Goal: Task Accomplishment & Management: Complete application form

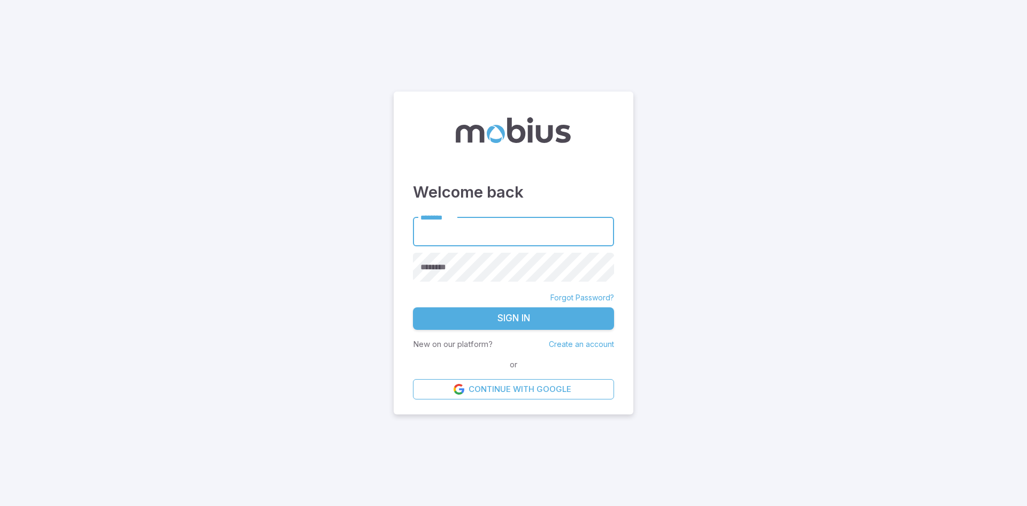
click at [588, 342] on link "Create an account" at bounding box center [581, 343] width 65 height 9
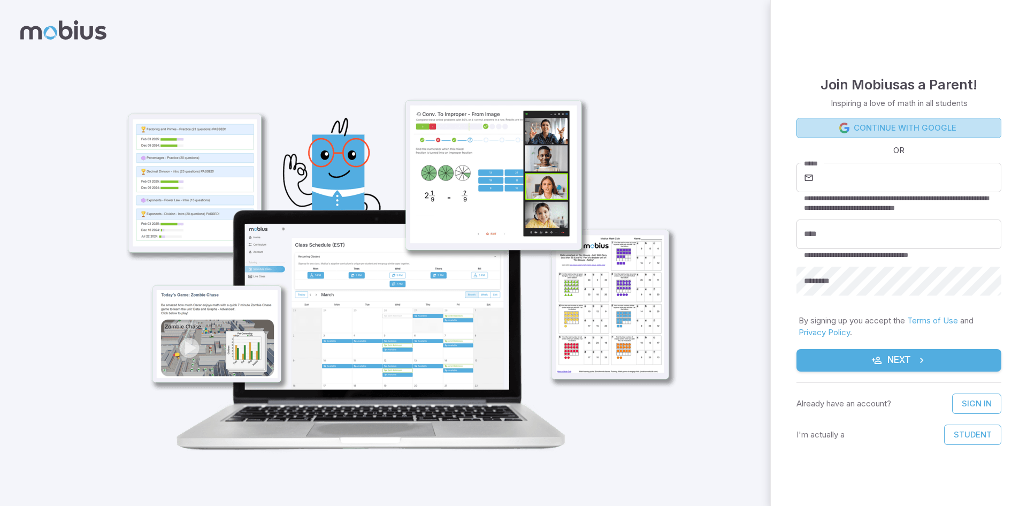
click at [928, 133] on link "Continue with Google" at bounding box center [899, 128] width 205 height 20
